Goal: Information Seeking & Learning: Compare options

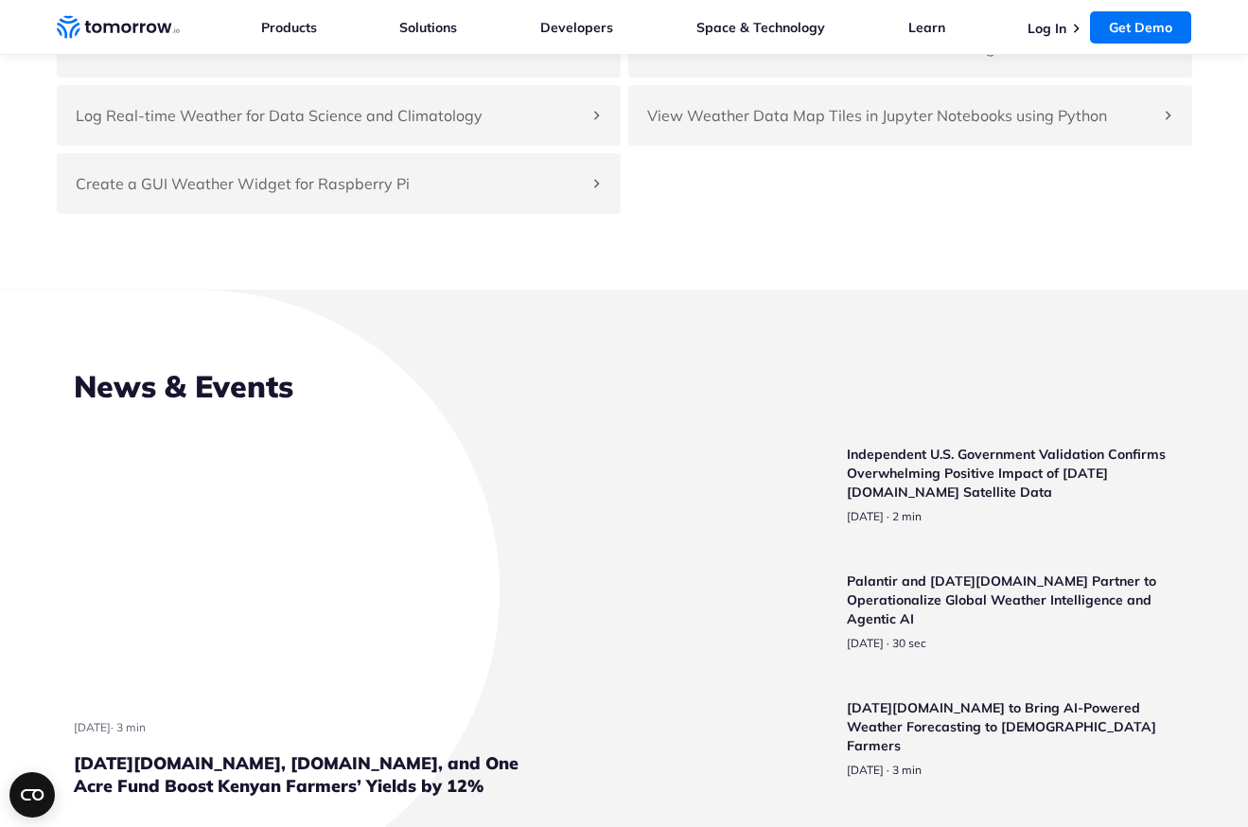
scroll to position [4395, 0]
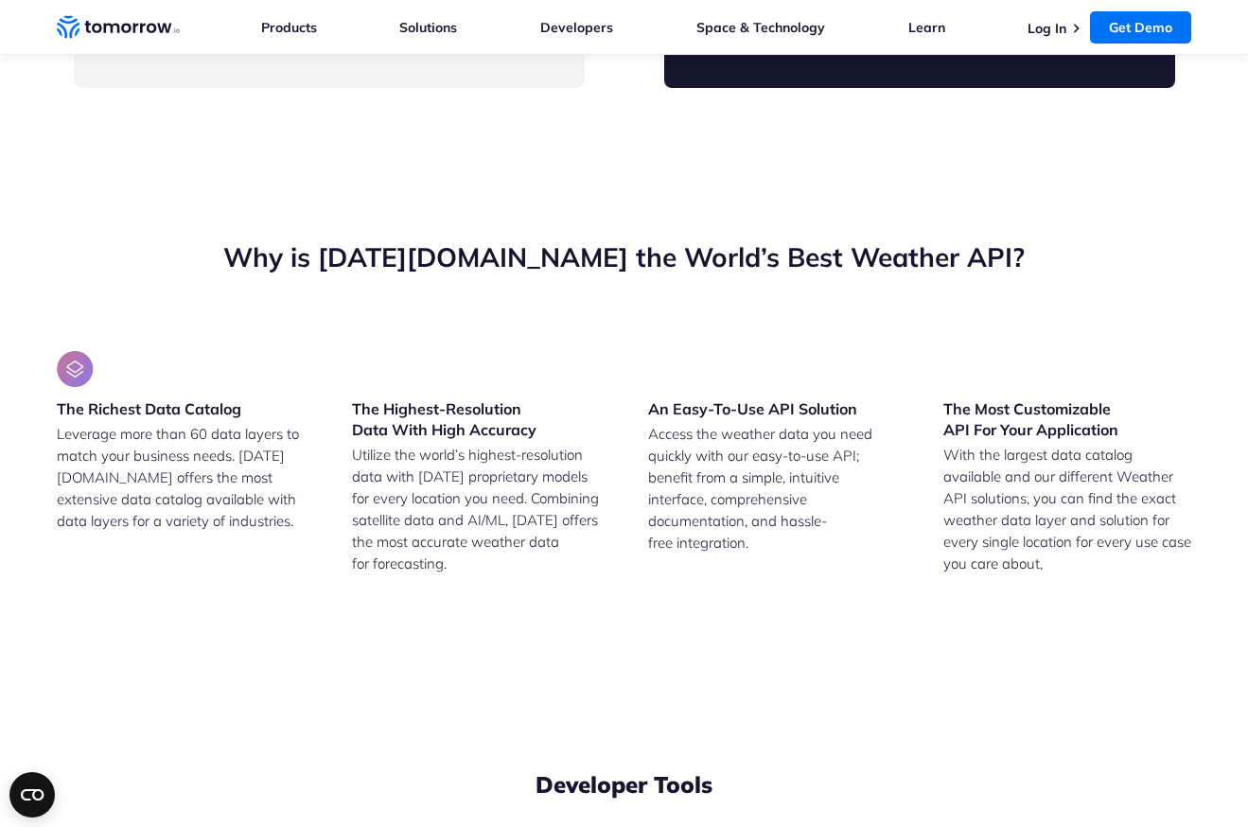
drag, startPoint x: 171, startPoint y: 412, endPoint x: 310, endPoint y: 414, distance: 139.1
drag, startPoint x: 168, startPoint y: 444, endPoint x: 356, endPoint y: 453, distance: 187.6
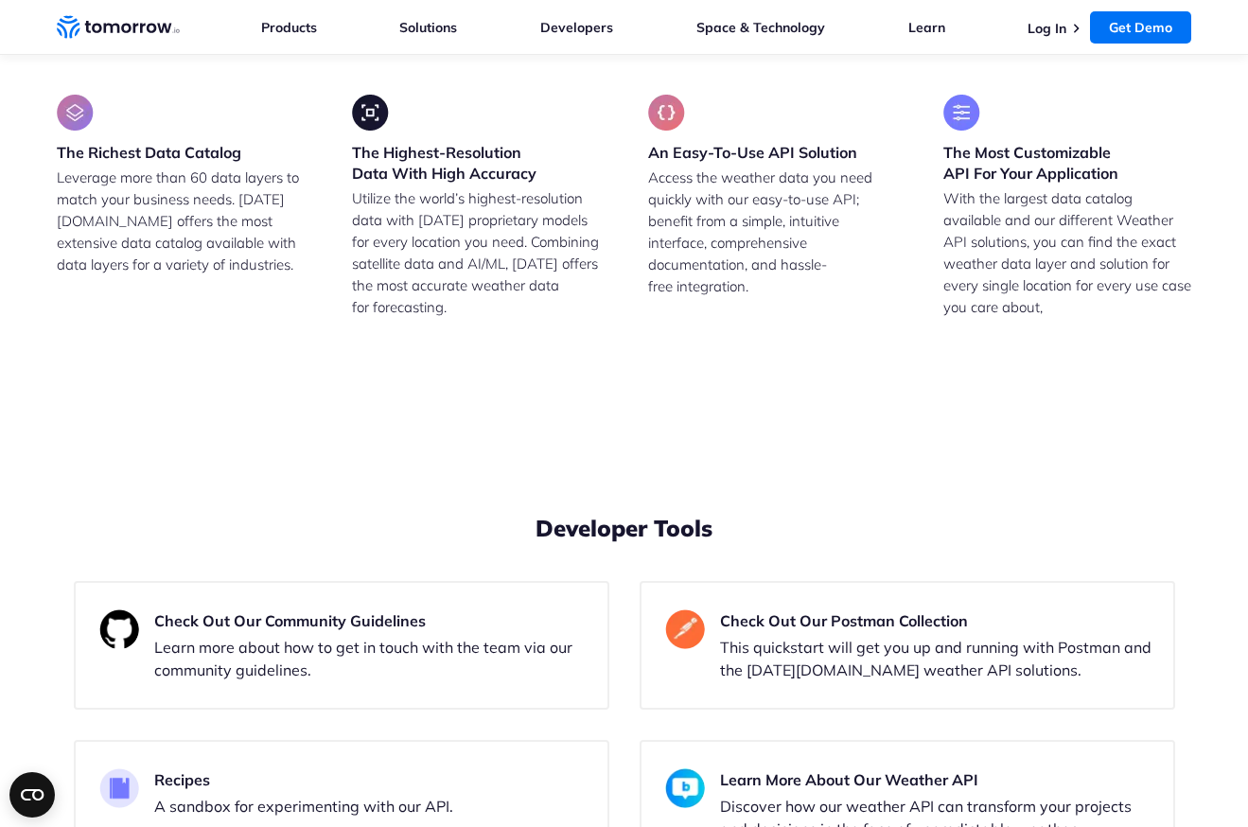
scroll to position [4632, 0]
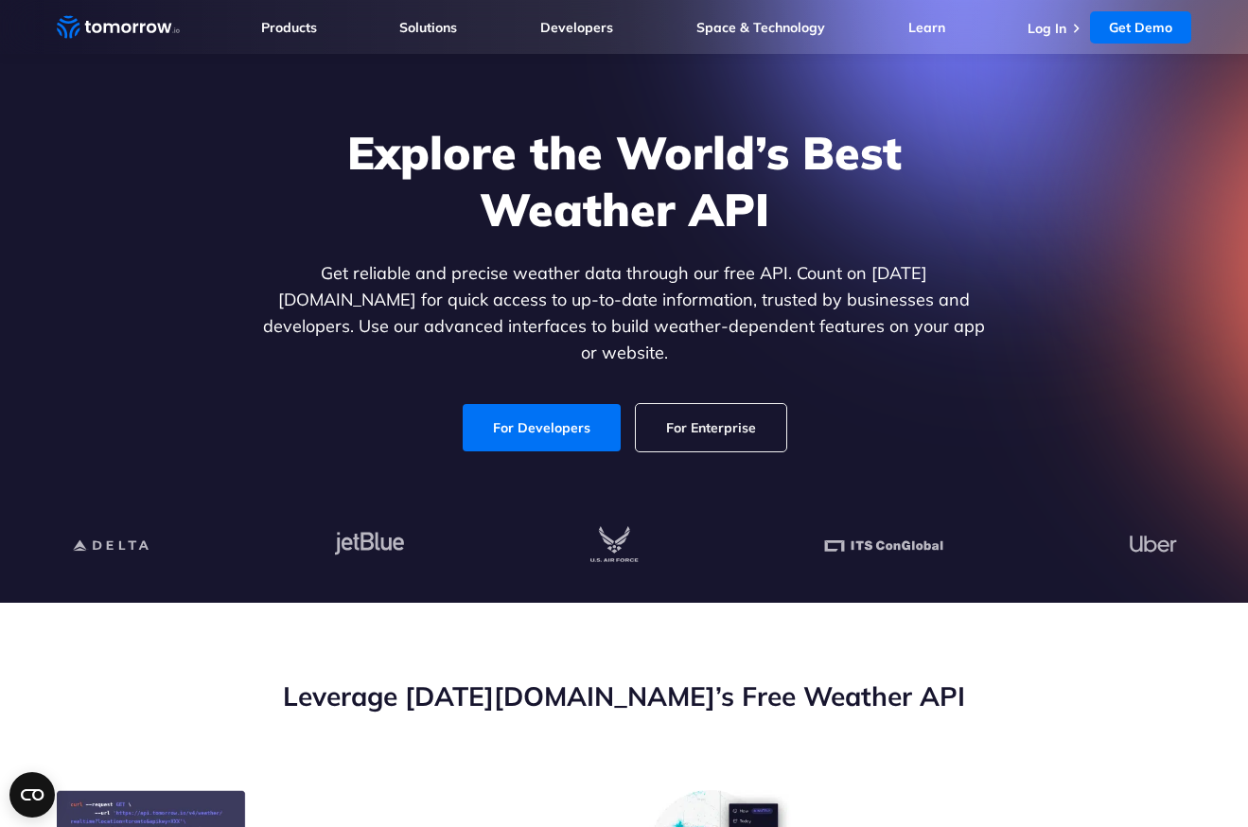
scroll to position [0, 0]
